Goal: Task Accomplishment & Management: Use online tool/utility

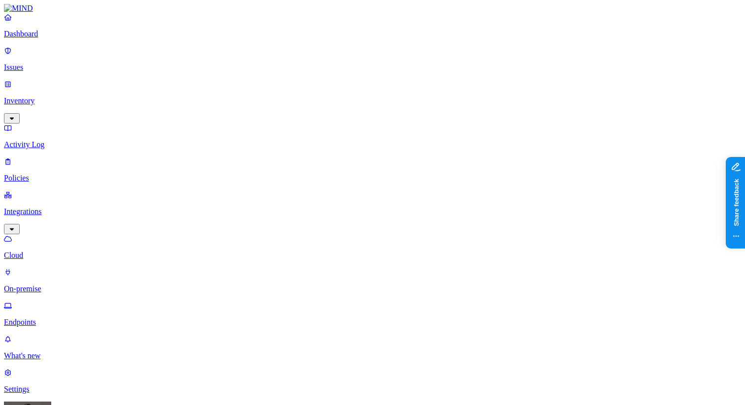
click at [78, 54] on link "Issues" at bounding box center [372, 59] width 737 height 26
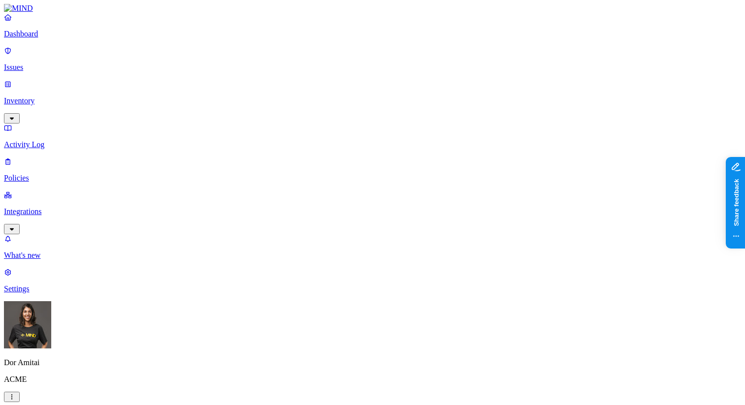
click at [266, 94] on div "Last 7 days" at bounding box center [266, 97] width 0 height 27
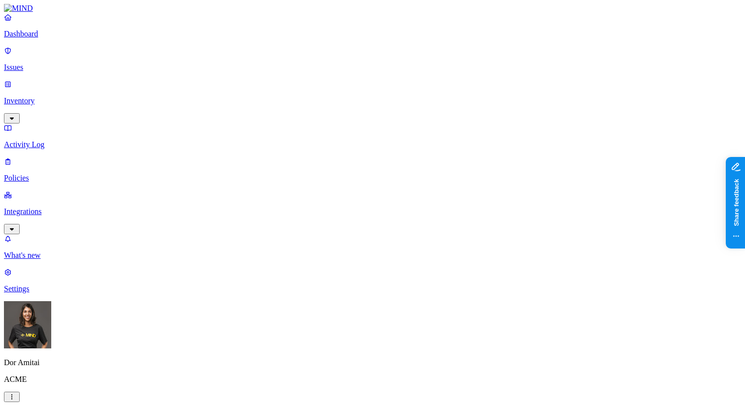
click at [391, 90] on div "Cloud" at bounding box center [391, 93] width 0 height 18
